Goal: Check status: Check status

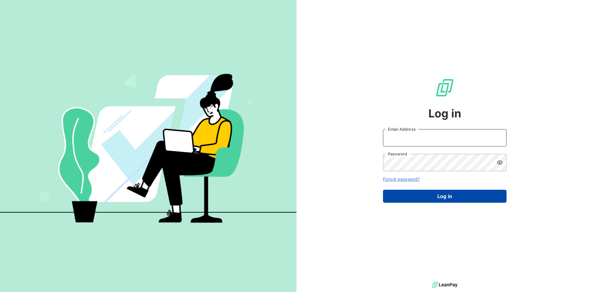
type input "[PERSON_NAME][EMAIL_ADDRESS][DOMAIN_NAME]"
click at [422, 194] on button "Log in" at bounding box center [445, 196] width 124 height 13
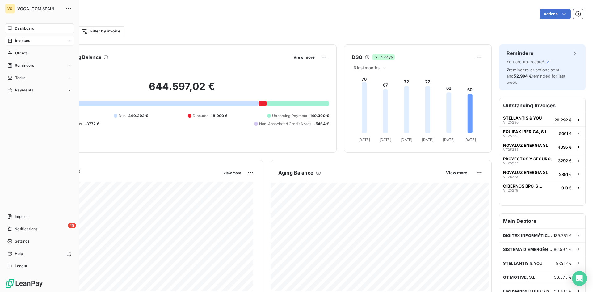
click at [19, 39] on span "Invoices" at bounding box center [22, 41] width 15 height 6
click at [19, 51] on span "Invoices" at bounding box center [22, 53] width 15 height 6
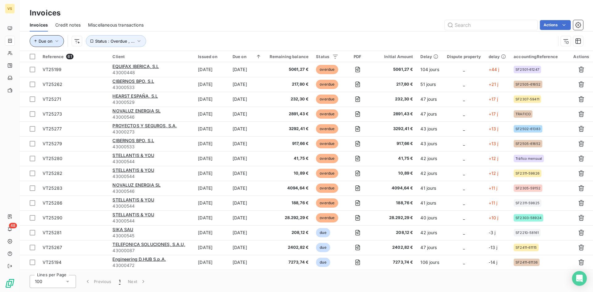
click at [57, 44] on icon "button" at bounding box center [57, 41] width 6 height 6
click at [126, 44] on button "Status : Overdue , ..." at bounding box center [116, 41] width 60 height 12
click at [386, 26] on div "Actions" at bounding box center [367, 25] width 432 height 10
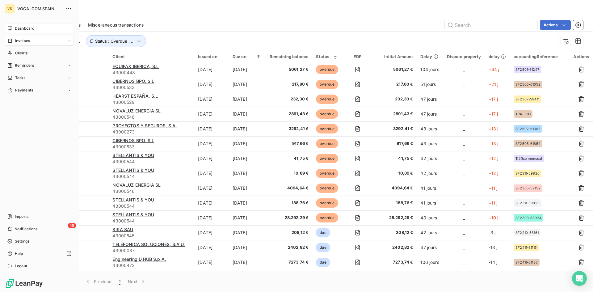
click at [21, 28] on span "Dashboard" at bounding box center [24, 29] width 19 height 6
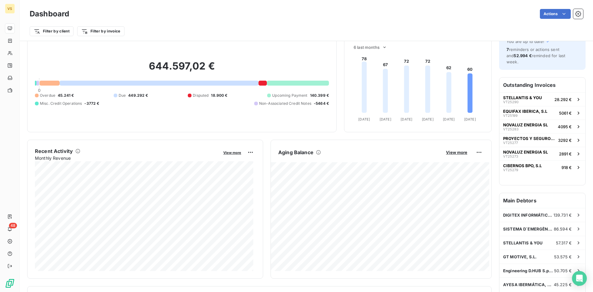
scroll to position [32, 0]
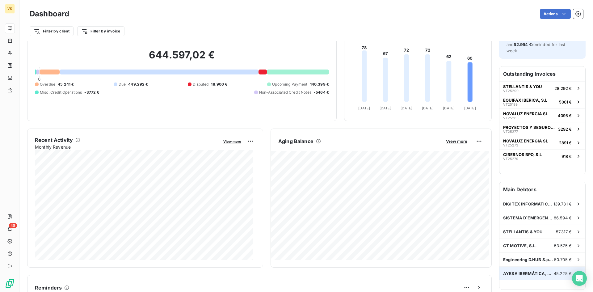
click at [529, 271] on span "AYESA IBERMÁTICA, S.A.U" at bounding box center [528, 273] width 51 height 5
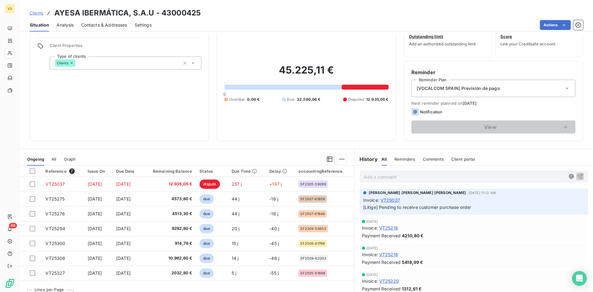
scroll to position [31, 0]
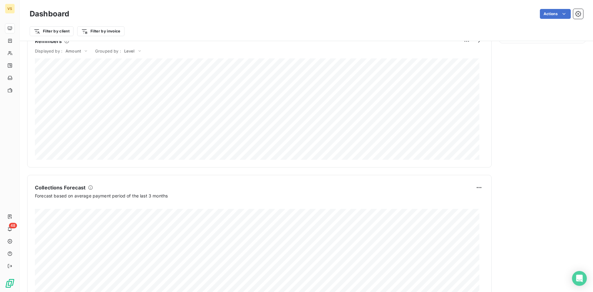
scroll to position [310, 0]
